Goal: Task Accomplishment & Management: Manage account settings

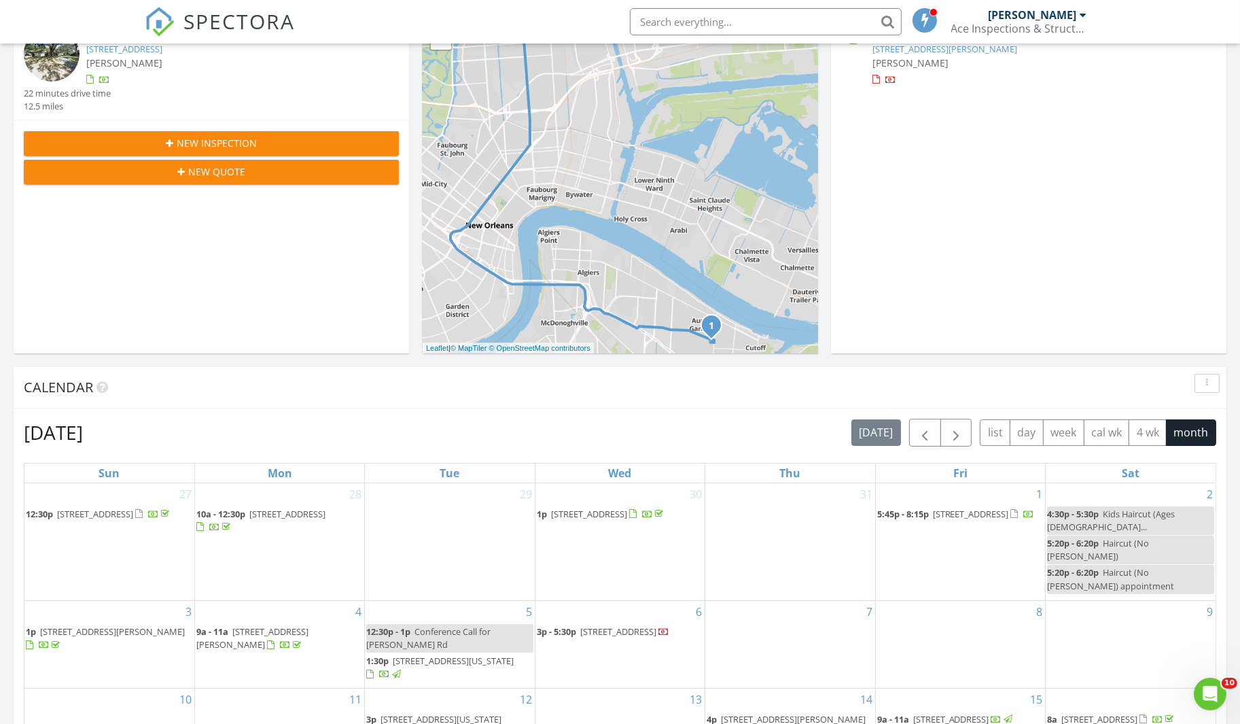
scroll to position [155, 0]
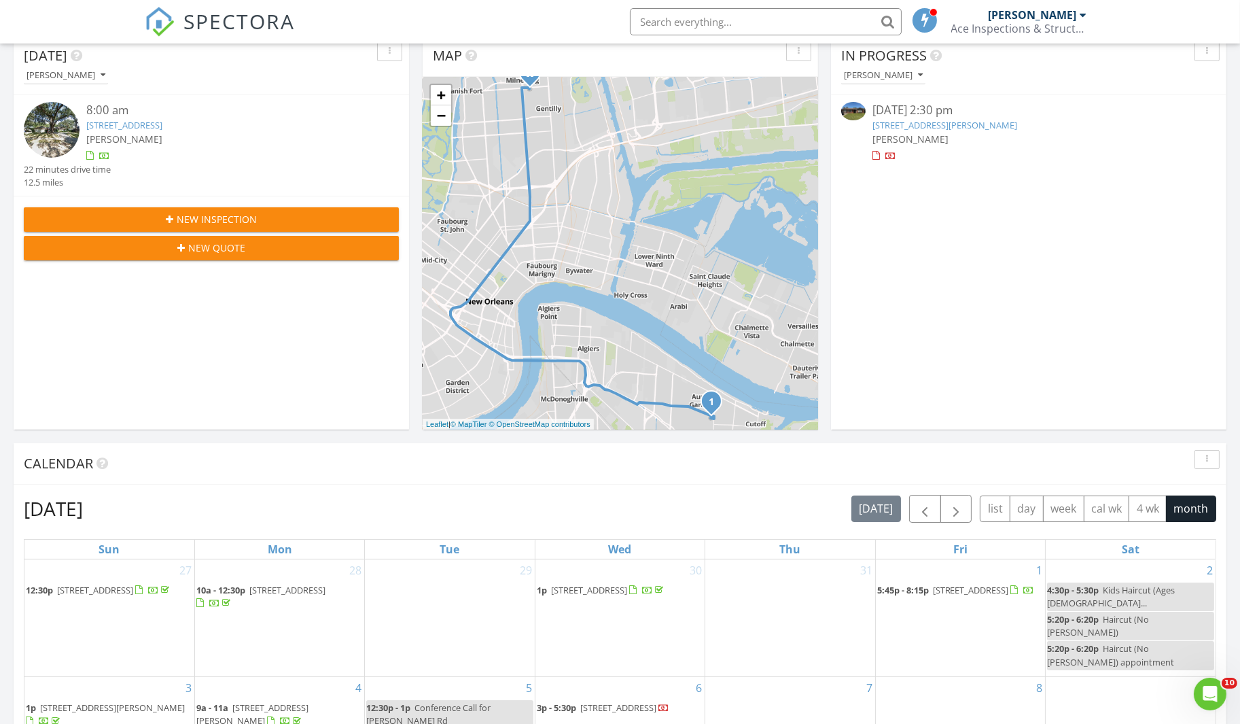
click at [204, 222] on span "New Inspection" at bounding box center [217, 219] width 80 height 14
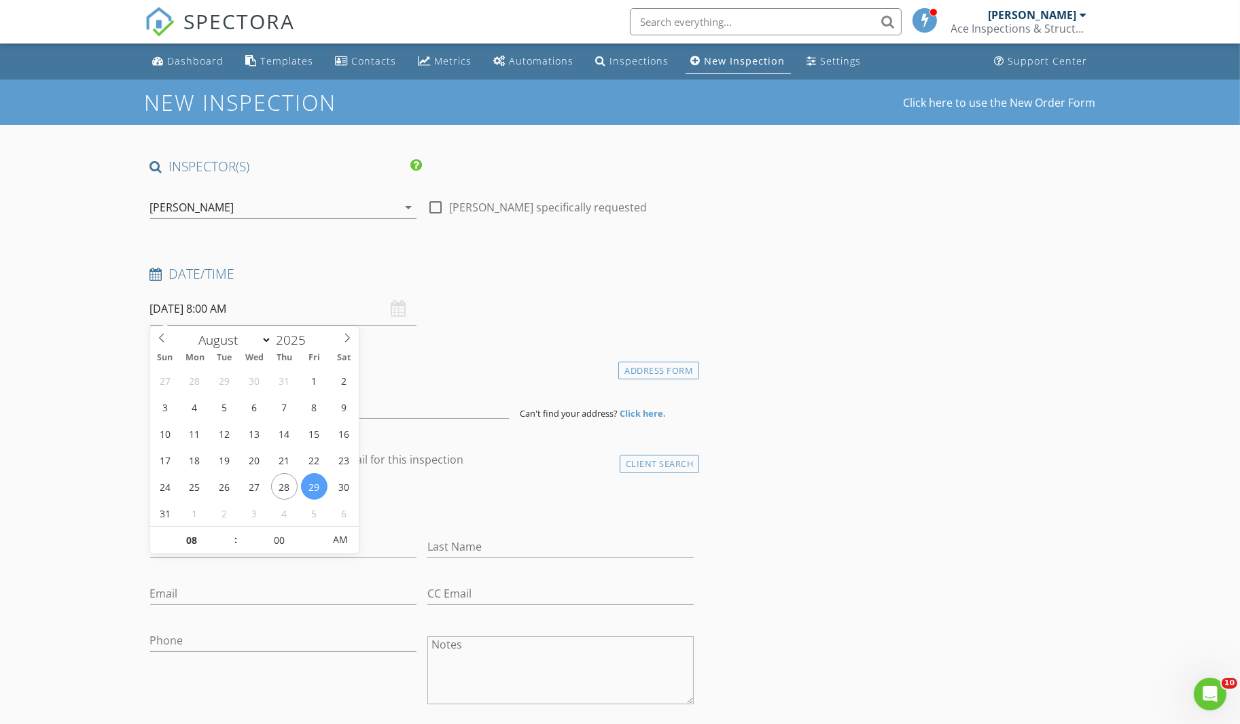
click at [256, 314] on input "08/29/2025 8:00 AM" at bounding box center [283, 308] width 266 height 33
type input "[DATE] 8:00 AM"
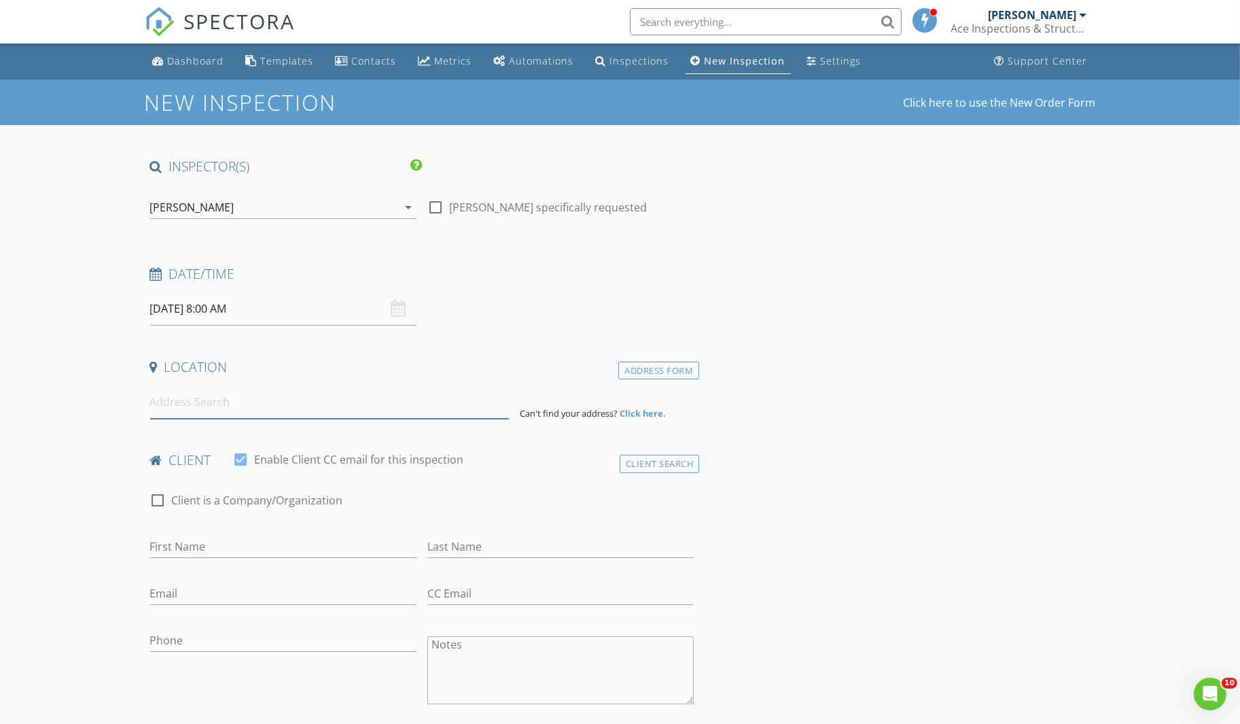
click at [370, 397] on input at bounding box center [329, 401] width 359 height 33
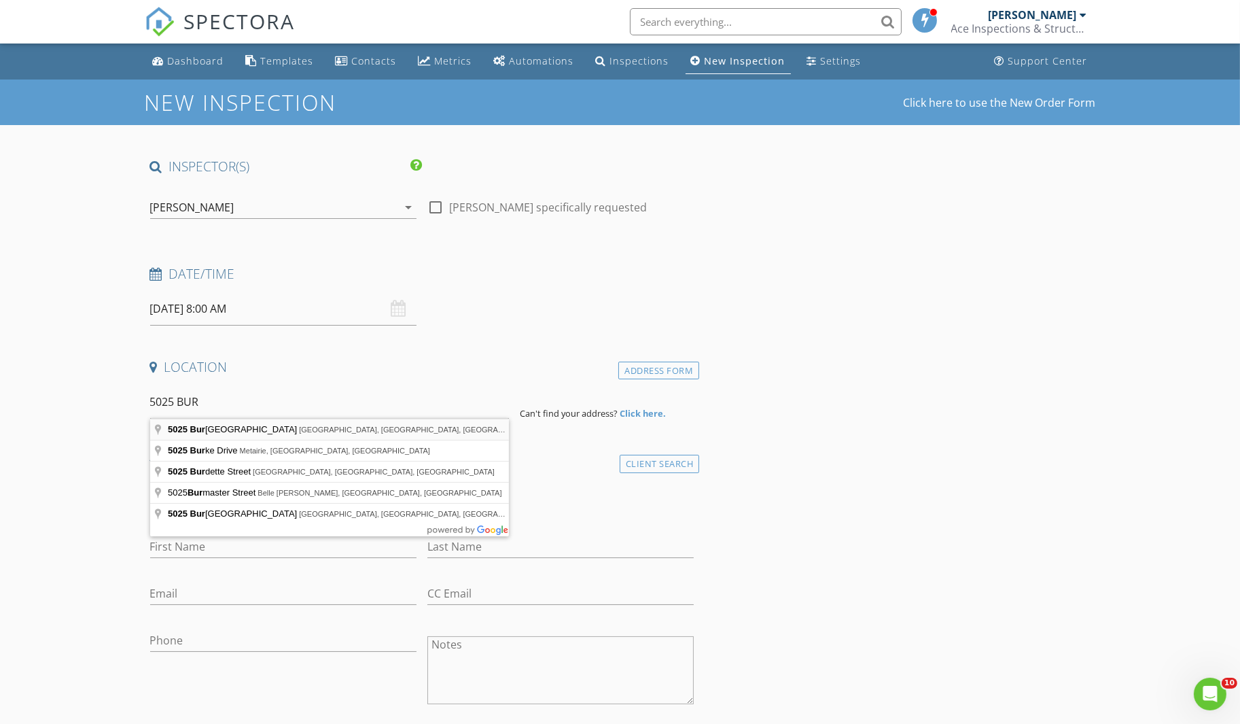
type input "5025 Burgundy Street, New Orleans, LA, USA"
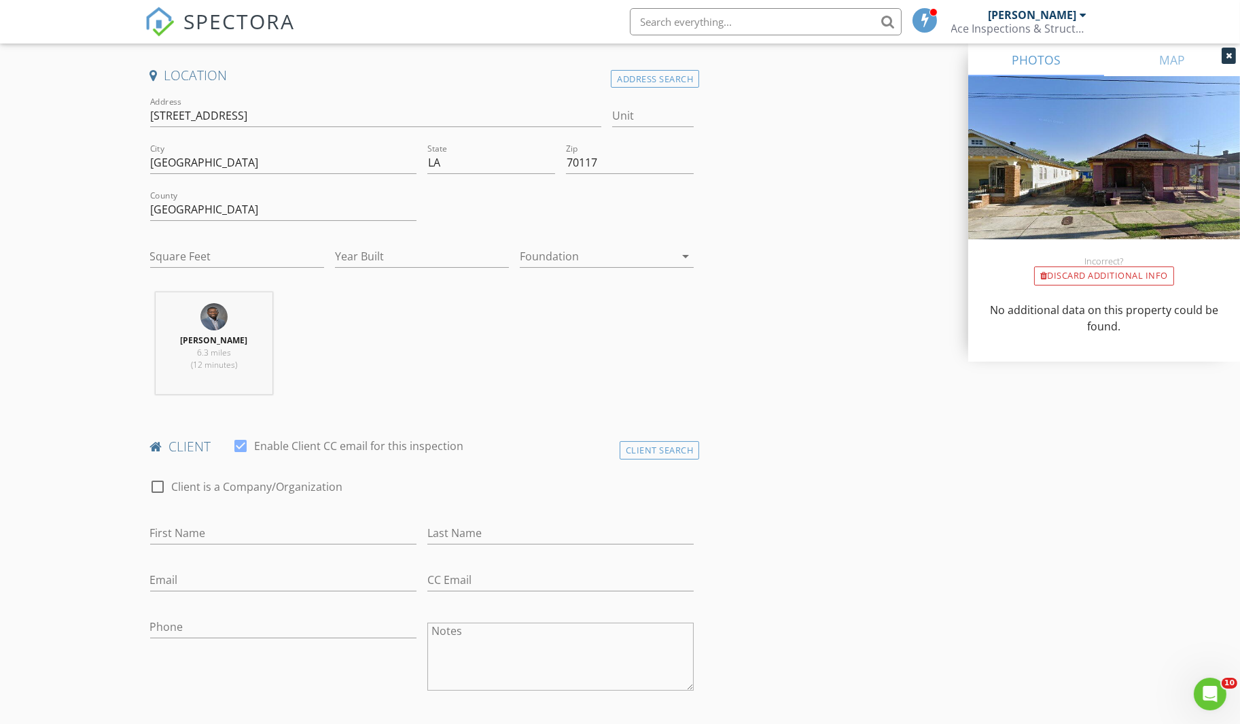
scroll to position [310, 0]
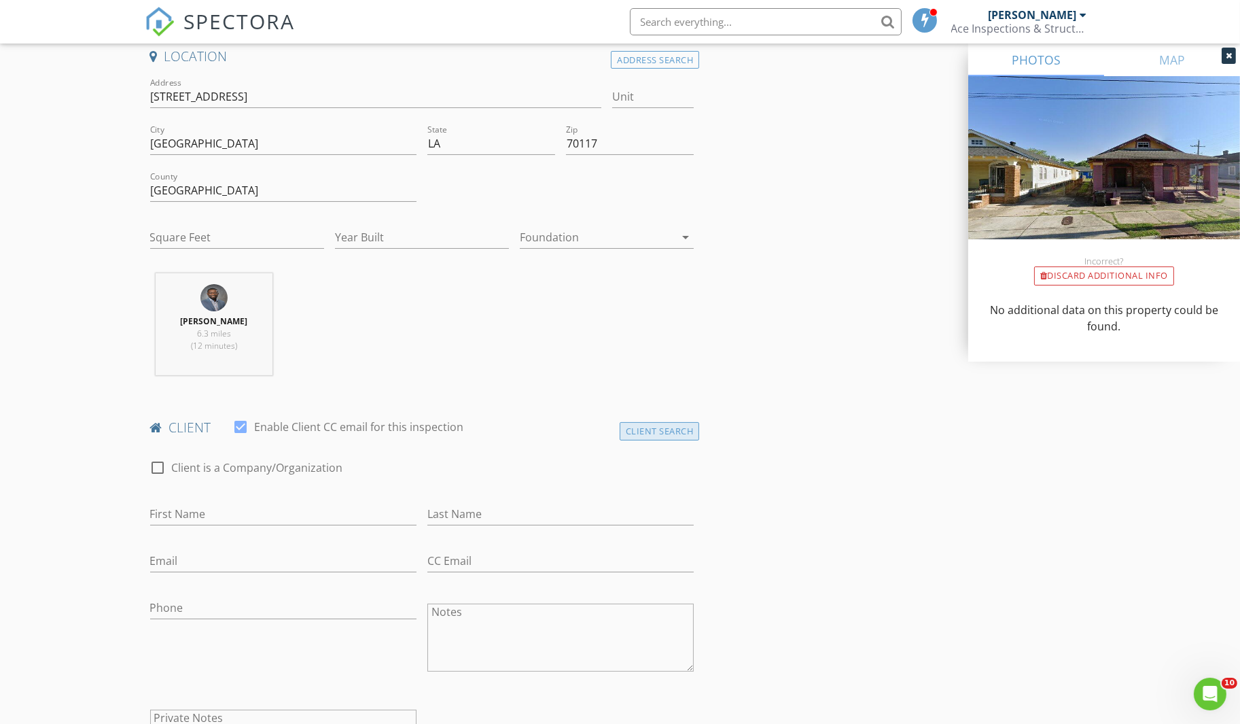
click at [656, 422] on div "Client Search" at bounding box center [660, 431] width 80 height 18
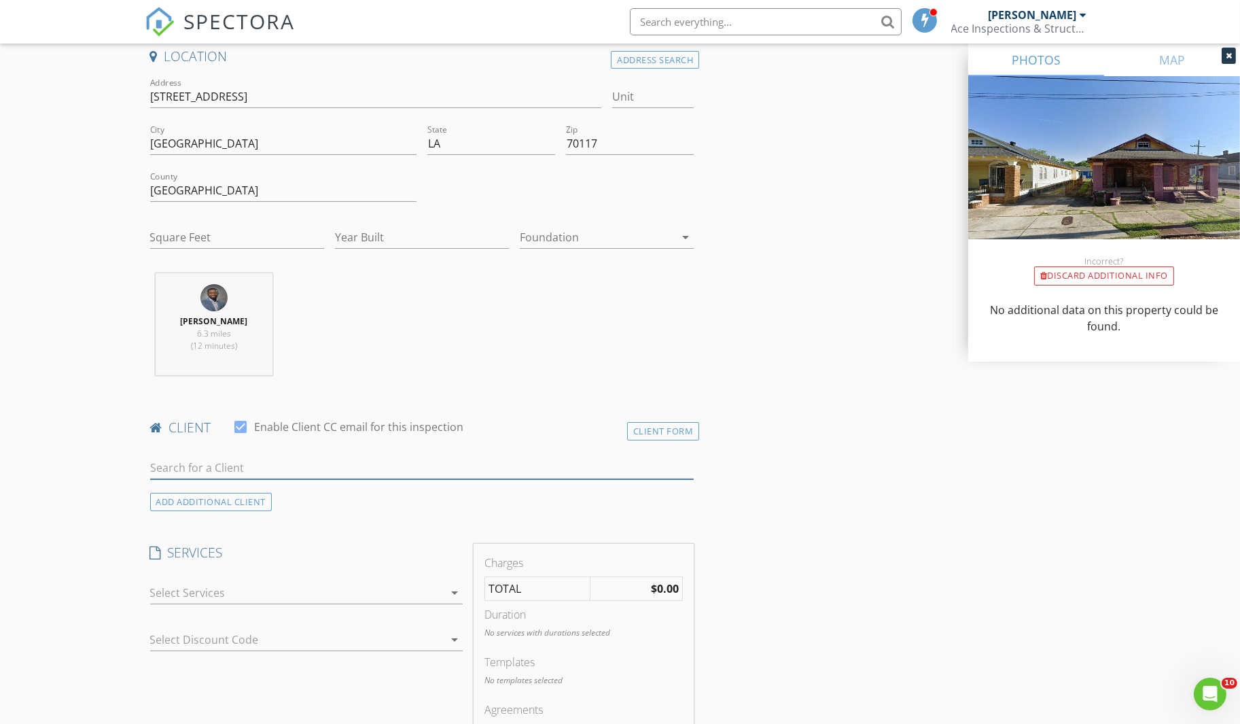
click at [246, 466] on input "text" at bounding box center [422, 468] width 544 height 22
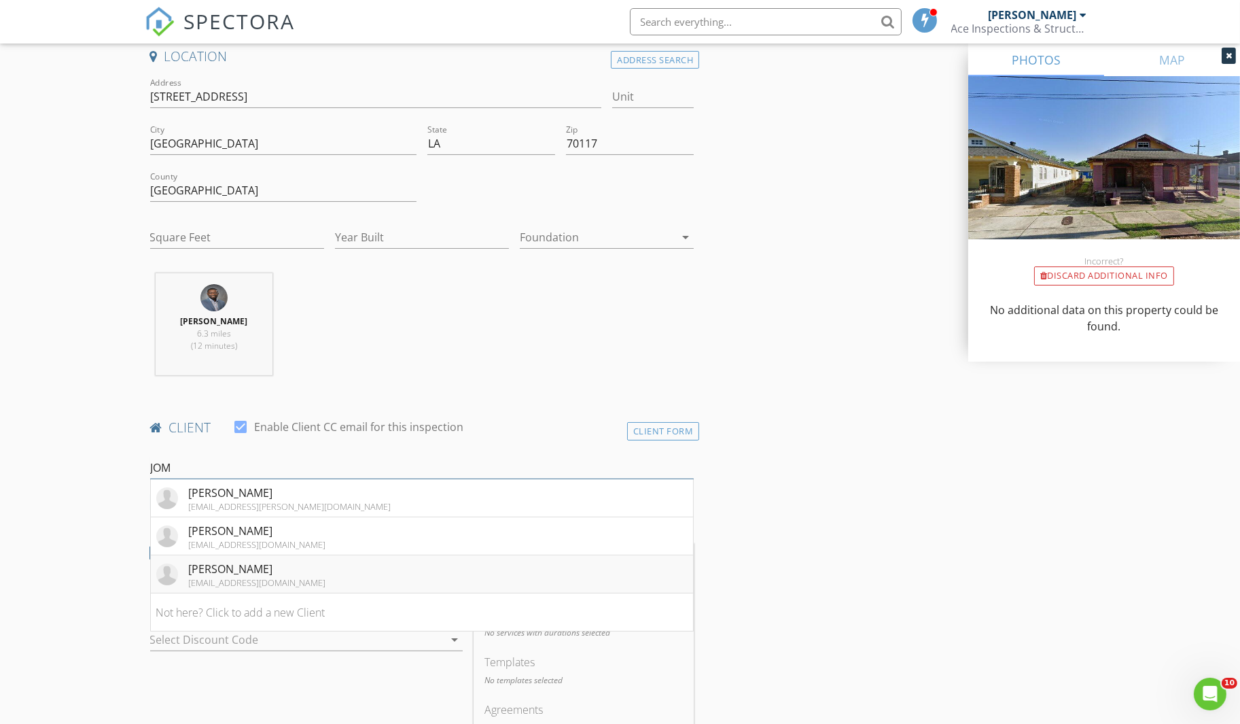
type input "JOM"
click at [257, 567] on div "[PERSON_NAME]" at bounding box center [257, 568] width 137 height 16
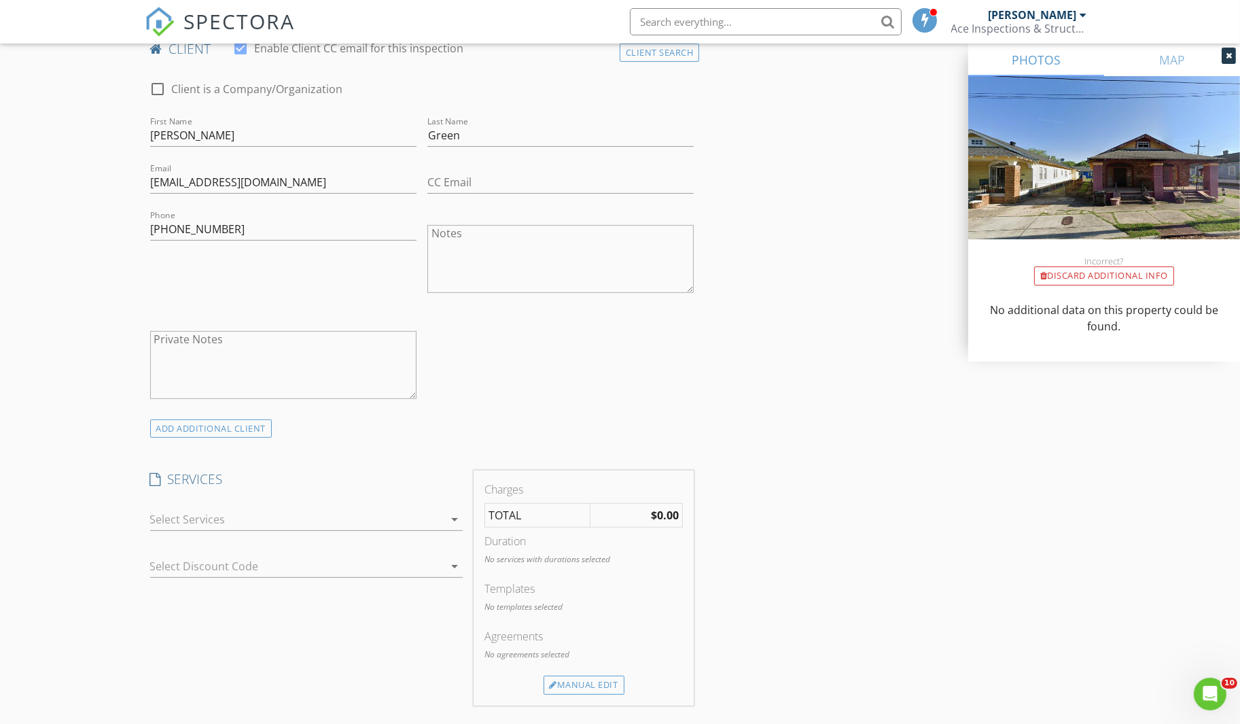
scroll to position [698, 0]
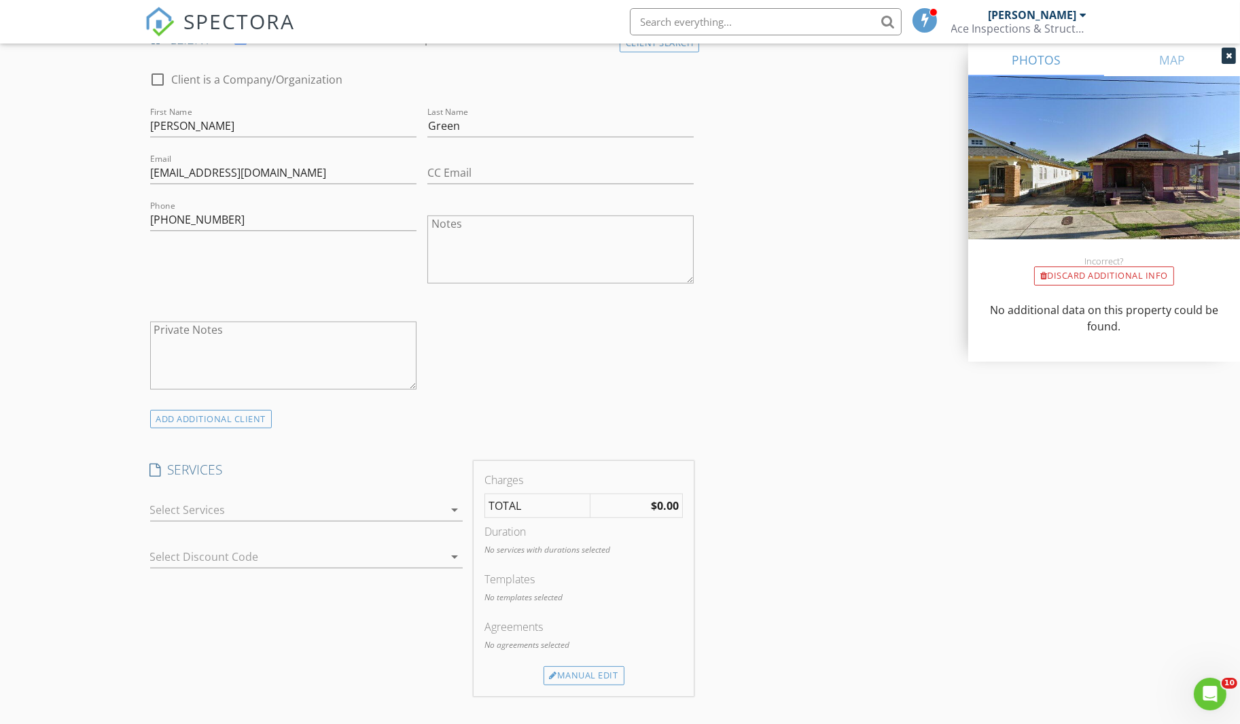
click at [450, 510] on icon "arrow_drop_down" at bounding box center [454, 509] width 16 height 16
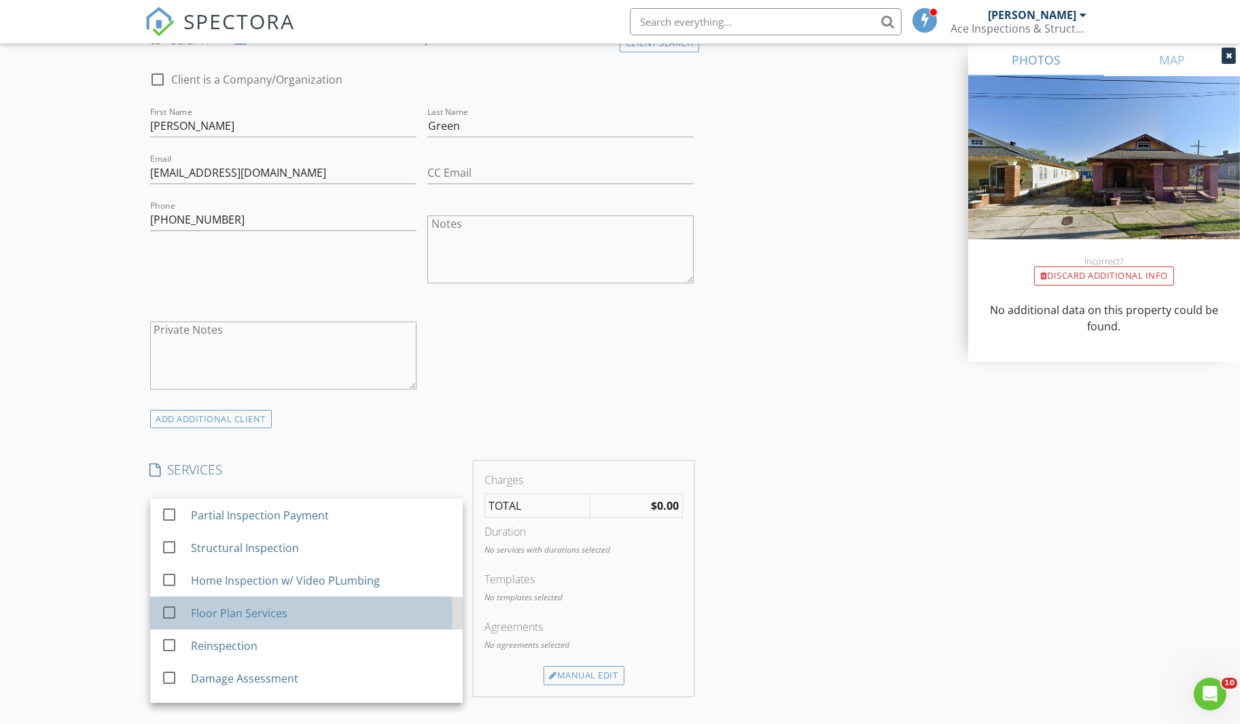
click at [262, 607] on div "Floor Plan Services" at bounding box center [238, 613] width 96 height 16
checkbox input "false"
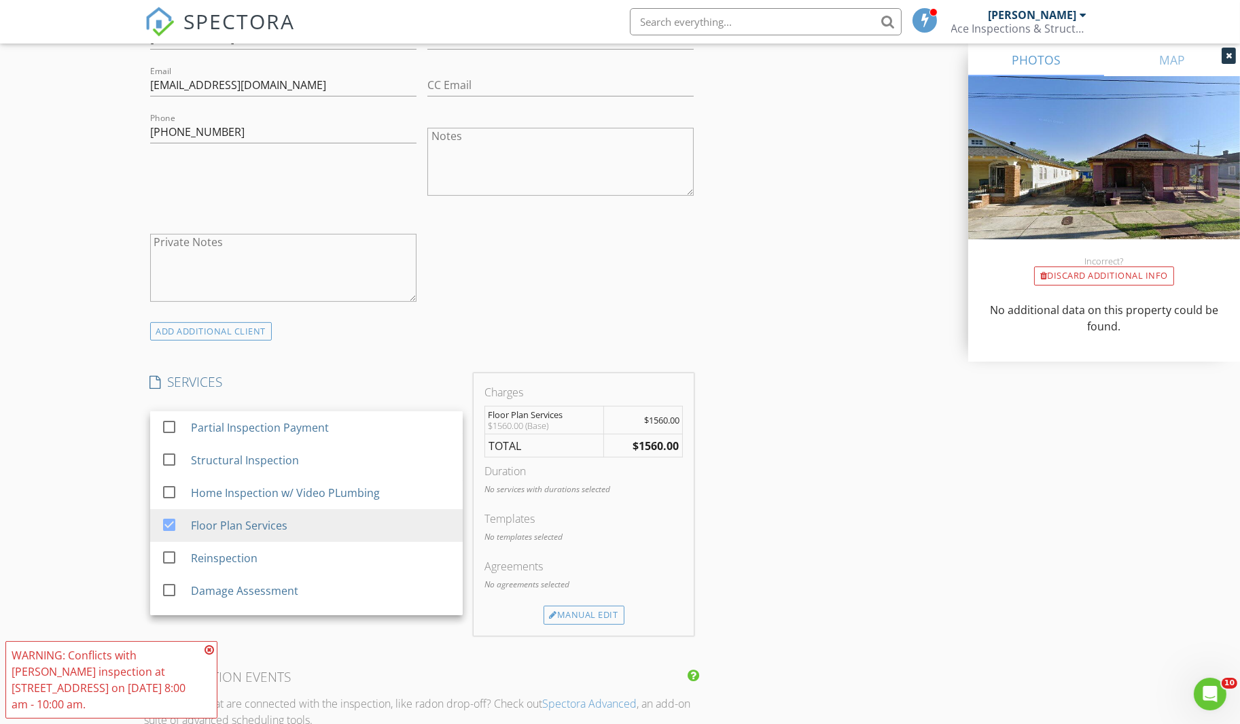
scroll to position [854, 0]
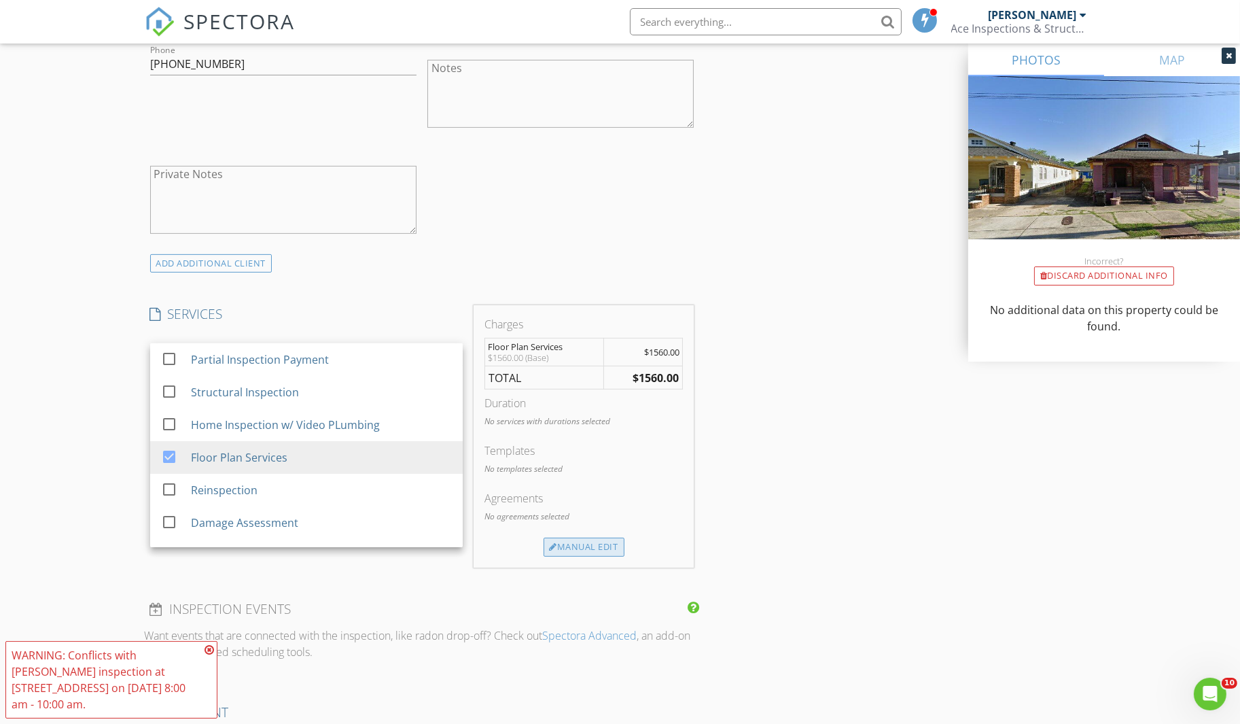
click at [591, 541] on div "Manual Edit" at bounding box center [583, 546] width 81 height 19
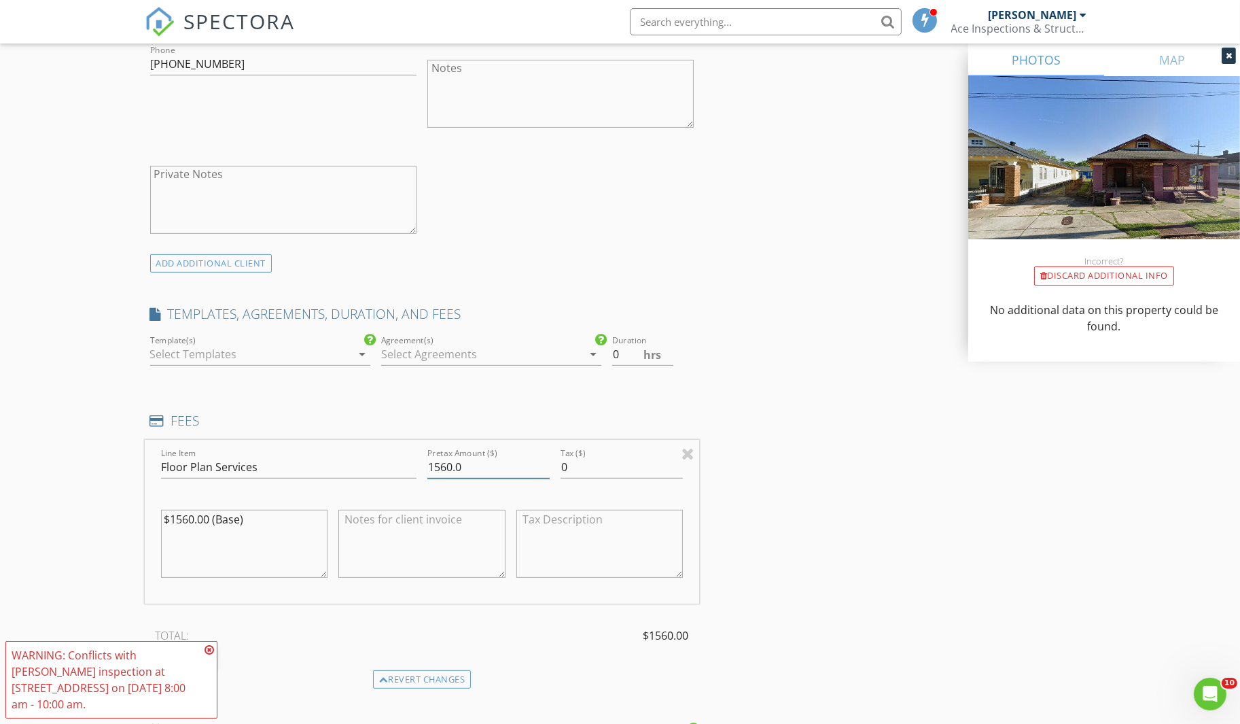
click at [474, 465] on input "1560.0" at bounding box center [488, 467] width 122 height 22
type input "850.00"
click at [767, 426] on div "INSPECTOR(S) check_box James Green PRIMARY James Green arrow_drop_down check_bo…" at bounding box center [620, 545] width 951 height 2482
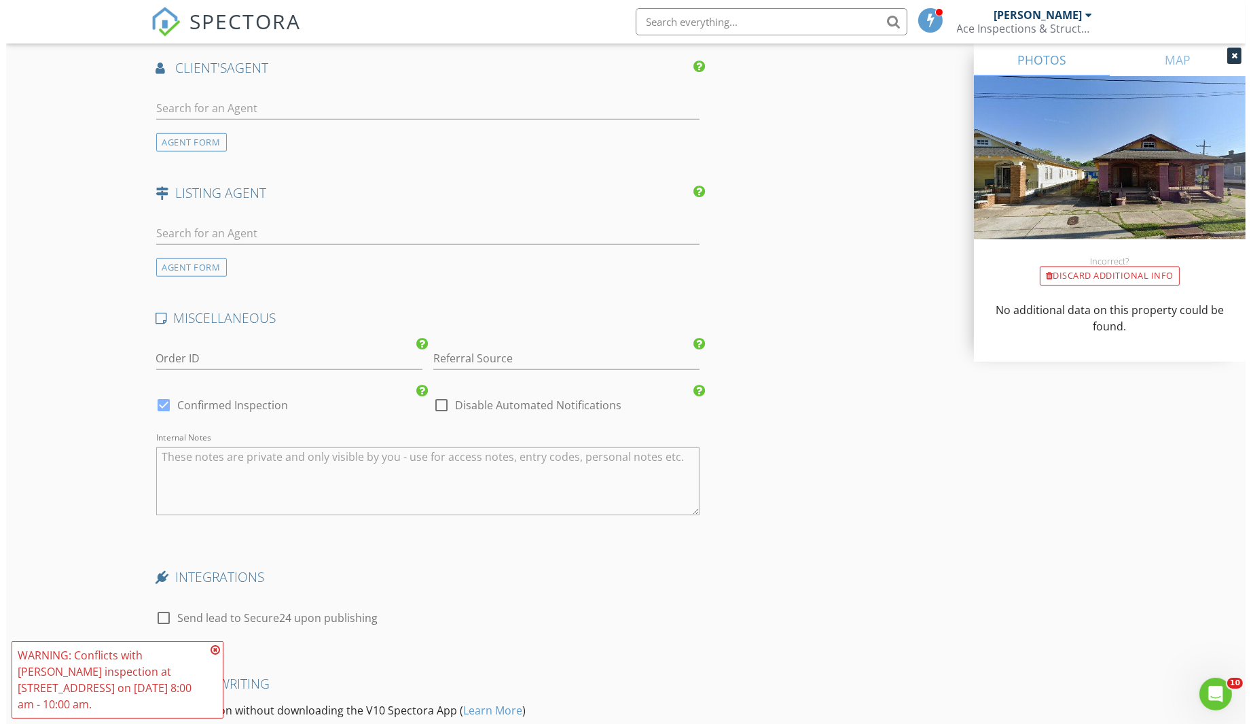
scroll to position [1944, 0]
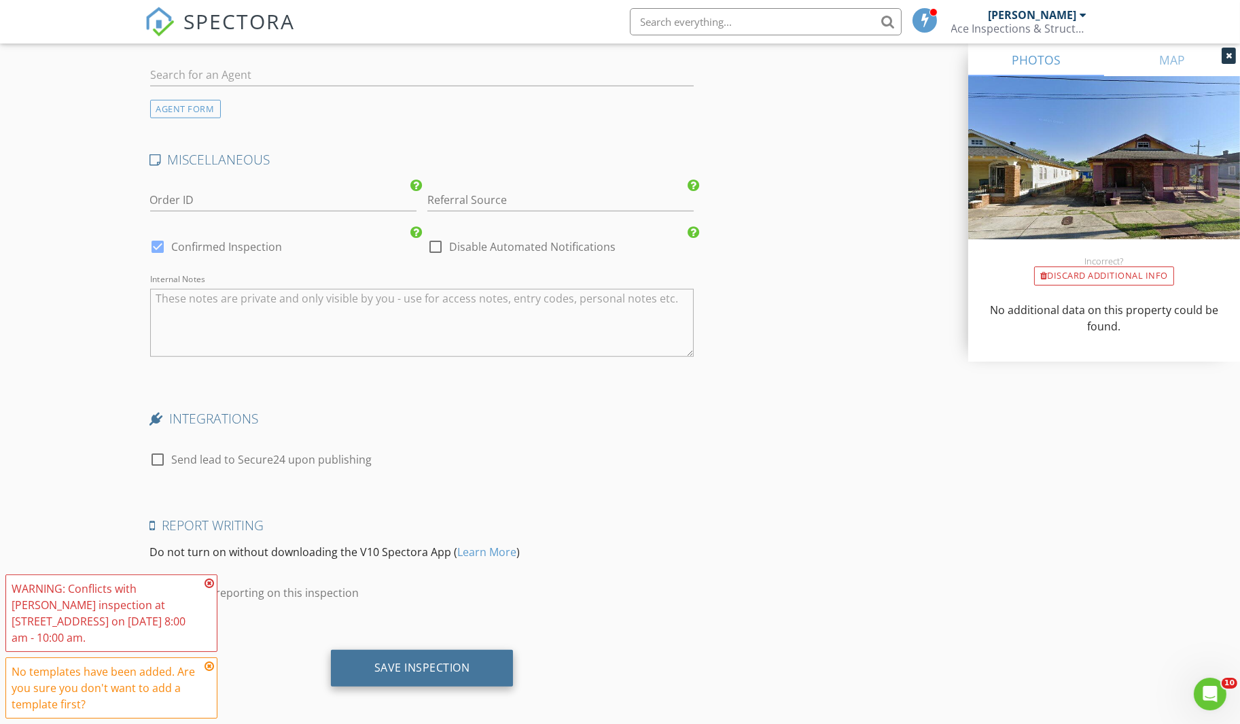
click at [438, 649] on div "Save Inspection" at bounding box center [422, 667] width 183 height 37
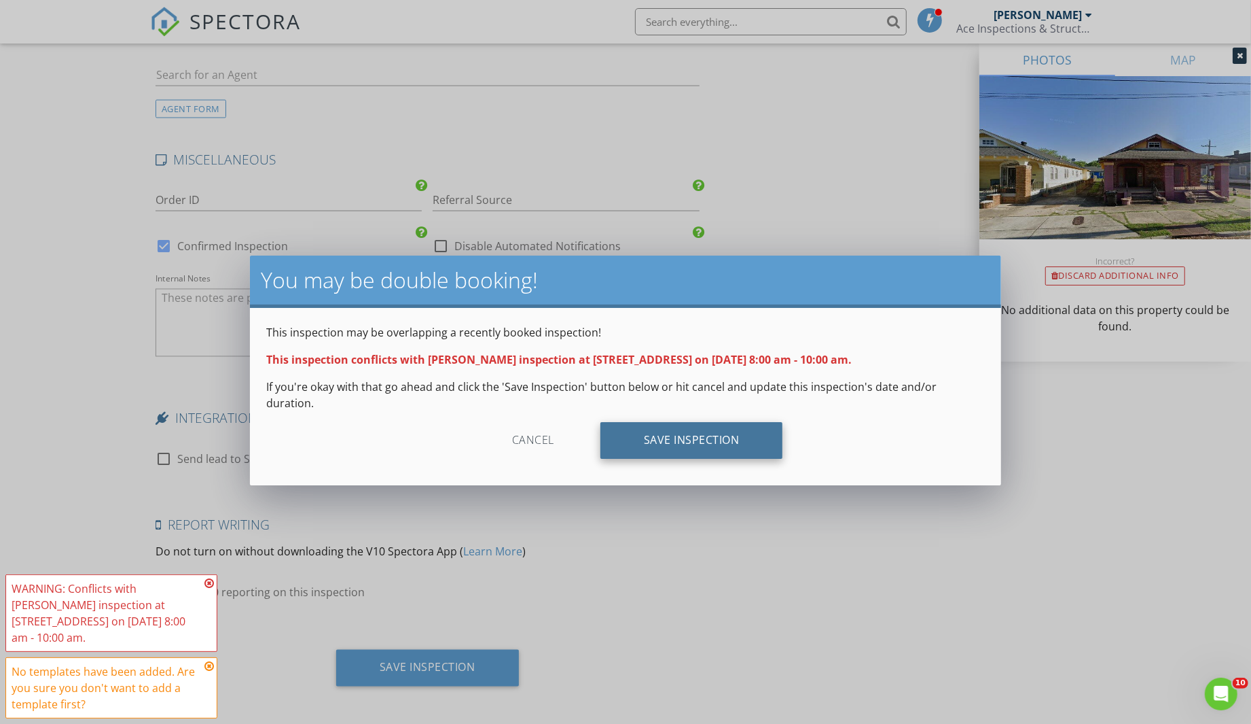
click at [710, 422] on div "Save Inspection" at bounding box center [692, 440] width 183 height 37
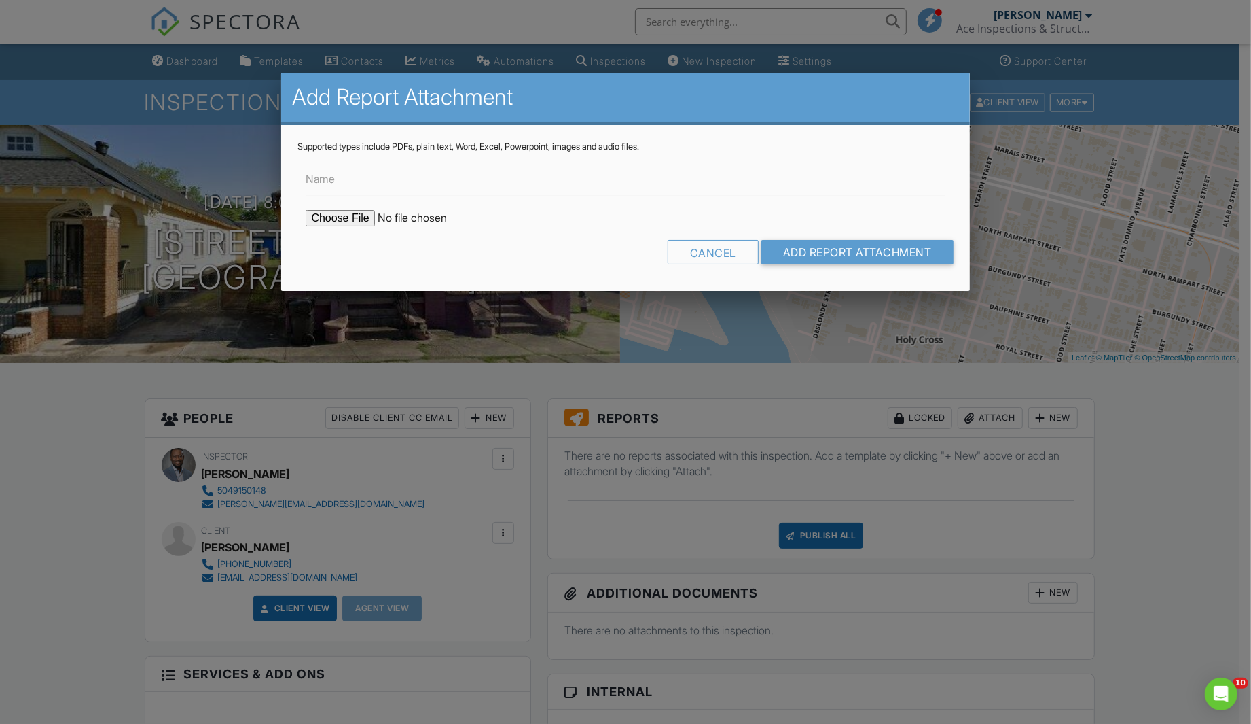
click at [337, 215] on input "file" at bounding box center [421, 218] width 231 height 16
type input "C:\fakepath\5025-5027 BURGUNDY PLAN SET.pdf"
click at [804, 249] on input "Add Report Attachment" at bounding box center [858, 252] width 192 height 24
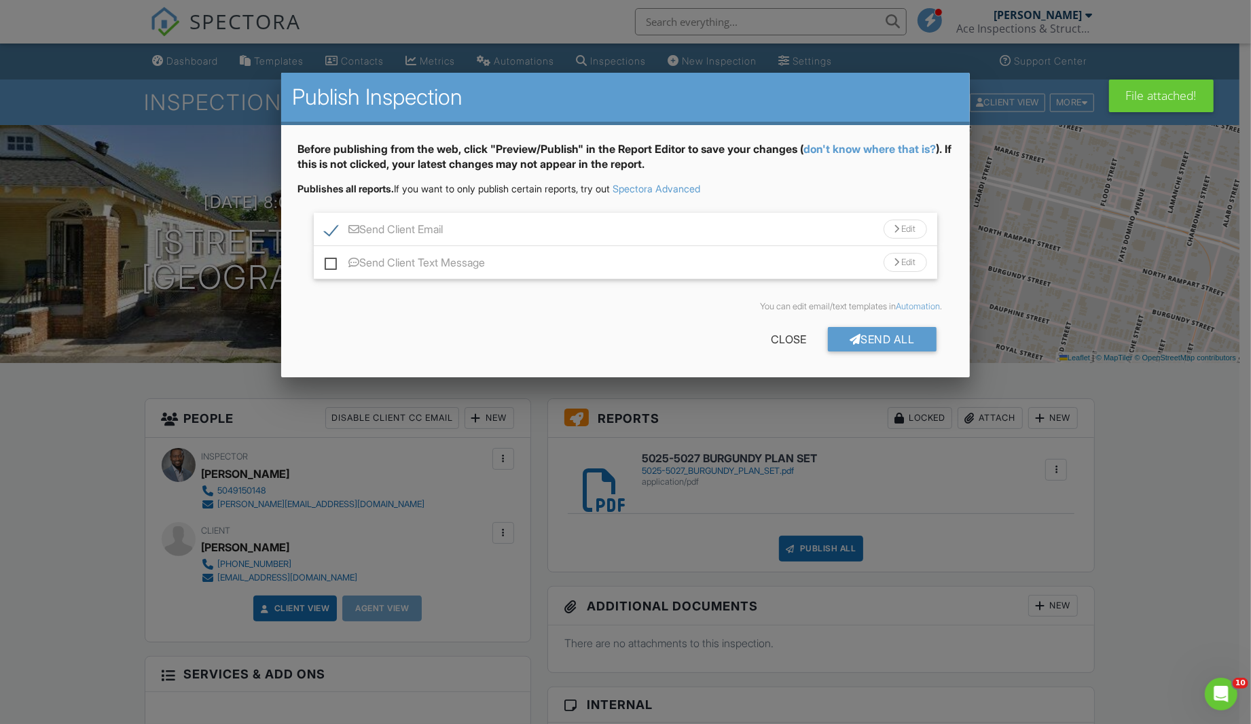
click at [590, 234] on div "Send Client Email Edit" at bounding box center [625, 229] width 623 height 33
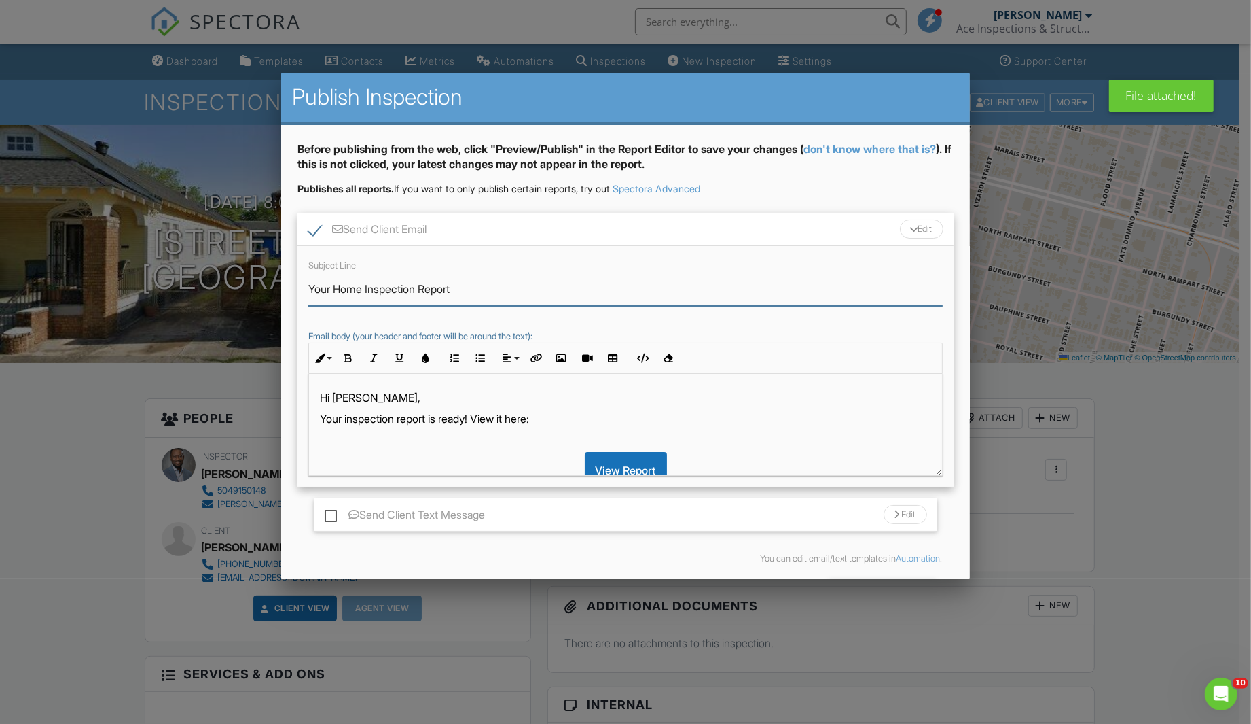
click at [539, 291] on input "Your Home Inspection Report" at bounding box center [625, 288] width 634 height 33
type input "Plan documents"
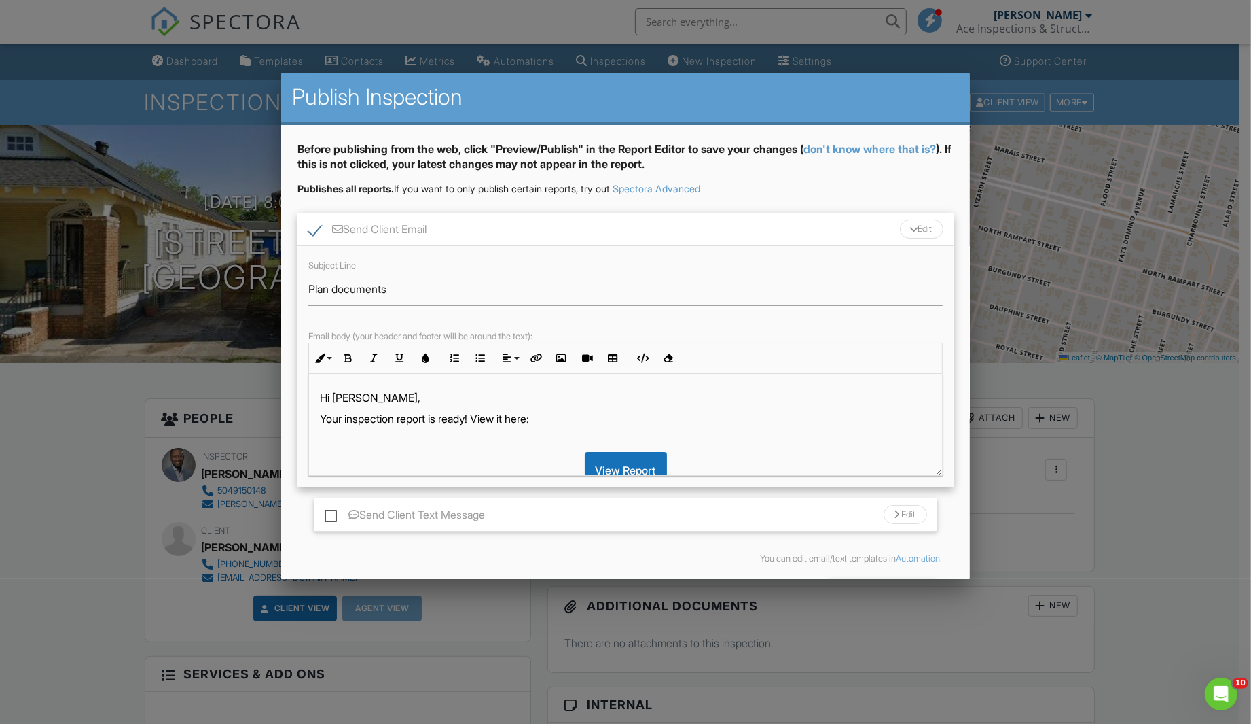
click at [516, 418] on p "Your inspection report is ready! View it here:" at bounding box center [625, 418] width 611 height 15
drag, startPoint x: 476, startPoint y: 418, endPoint x: 304, endPoint y: 391, distance: 174.7
click at [310, 410] on div "Hi Jamal, Your inspection report is ready! View it here: View Report Here's a f…" at bounding box center [625, 501] width 632 height 255
click at [514, 419] on p "Your plan sheets are attached! View it here:" at bounding box center [625, 418] width 611 height 15
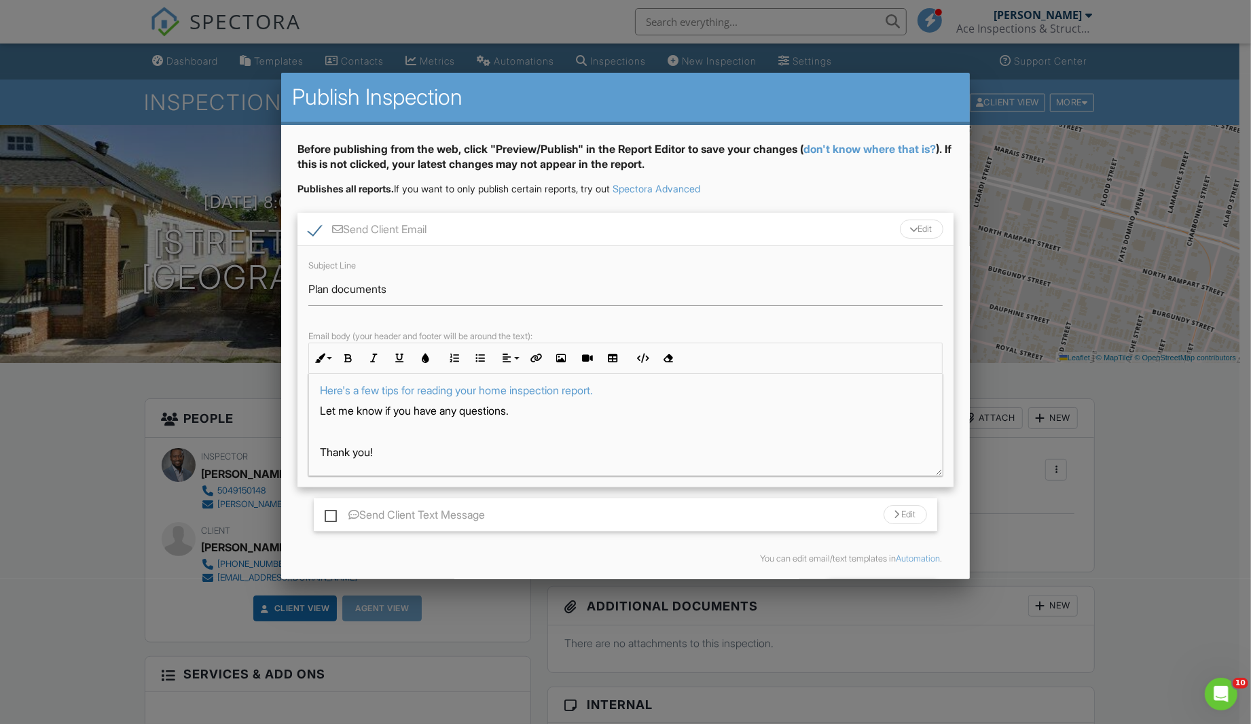
scroll to position [48, 0]
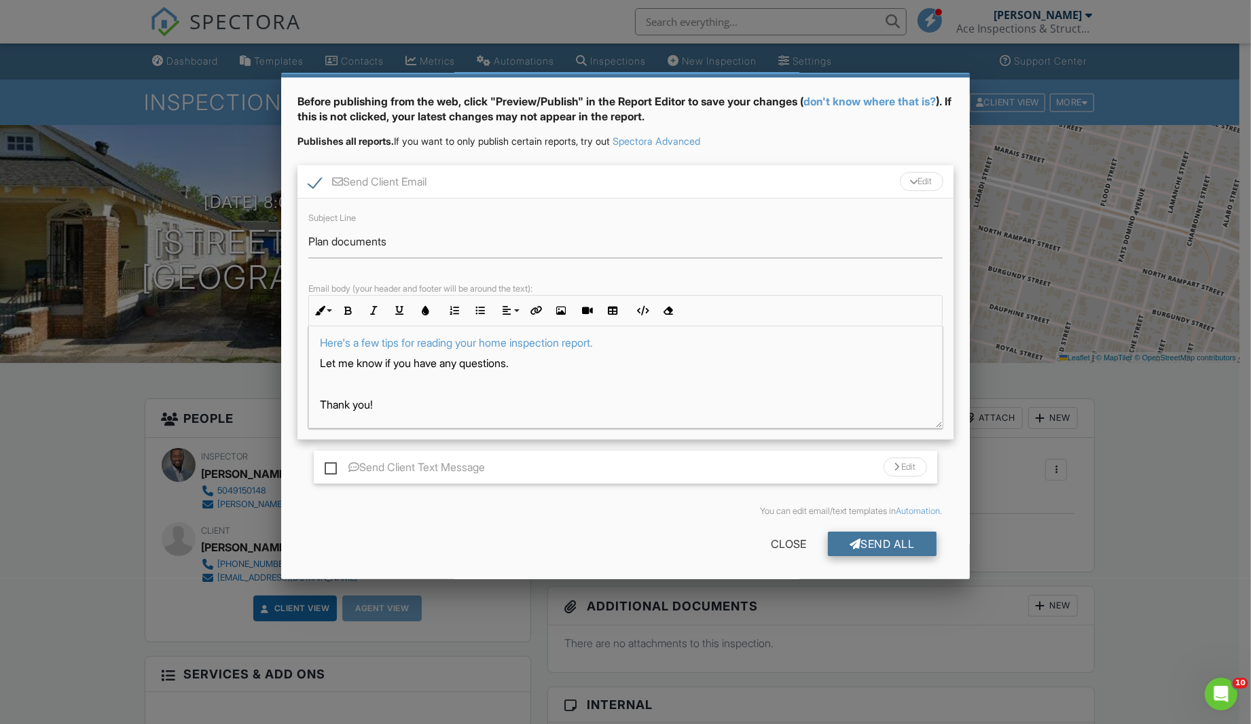
click at [868, 544] on div "Send All" at bounding box center [882, 543] width 109 height 24
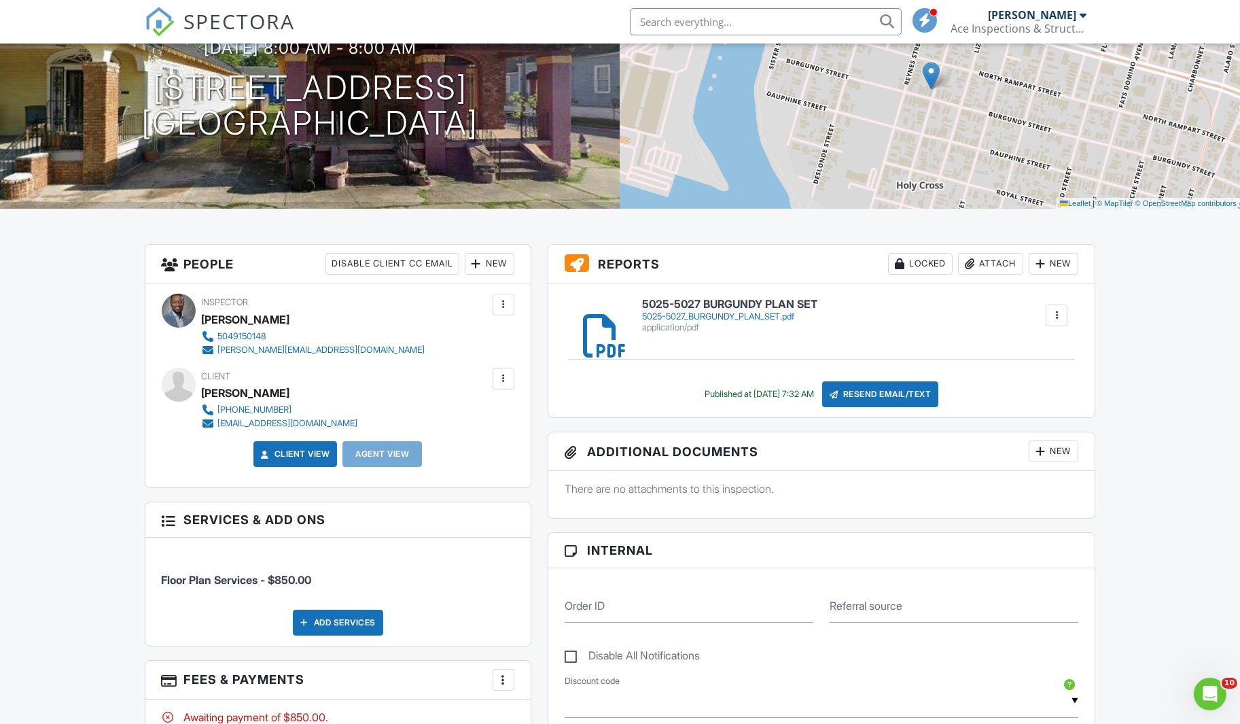
scroll to position [155, 0]
